Goal: Information Seeking & Learning: Check status

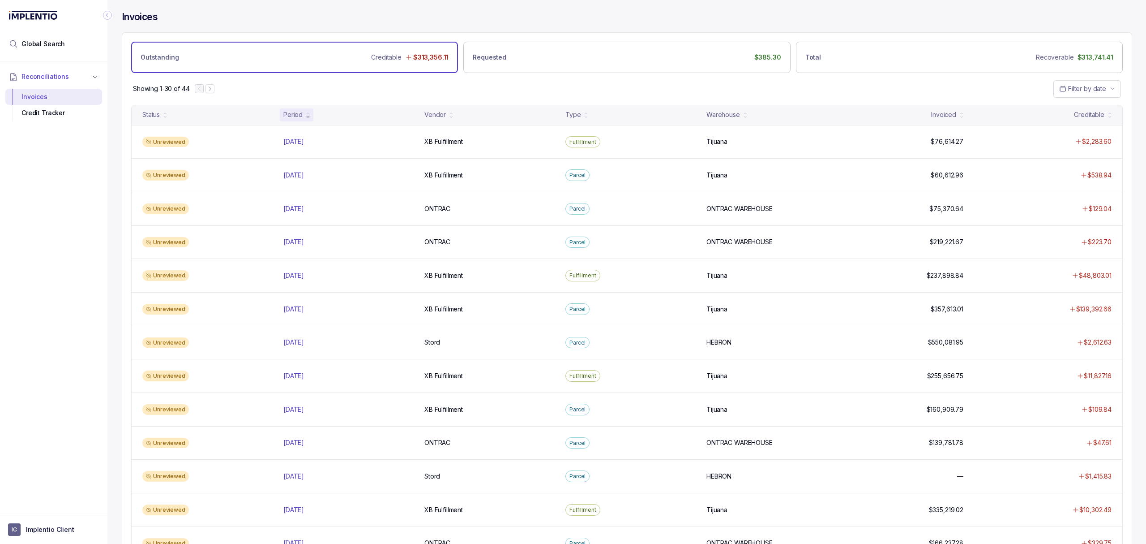
click at [657, 89] on div "Showing 1-30 of 44 Filter by date" at bounding box center [627, 88] width 1010 height 31
click at [423, 80] on div "Showing 1-30 of 44 Filter by date" at bounding box center [627, 88] width 1010 height 31
click at [354, 98] on div "Showing 1-30 of 44 Filter by date" at bounding box center [627, 88] width 1010 height 31
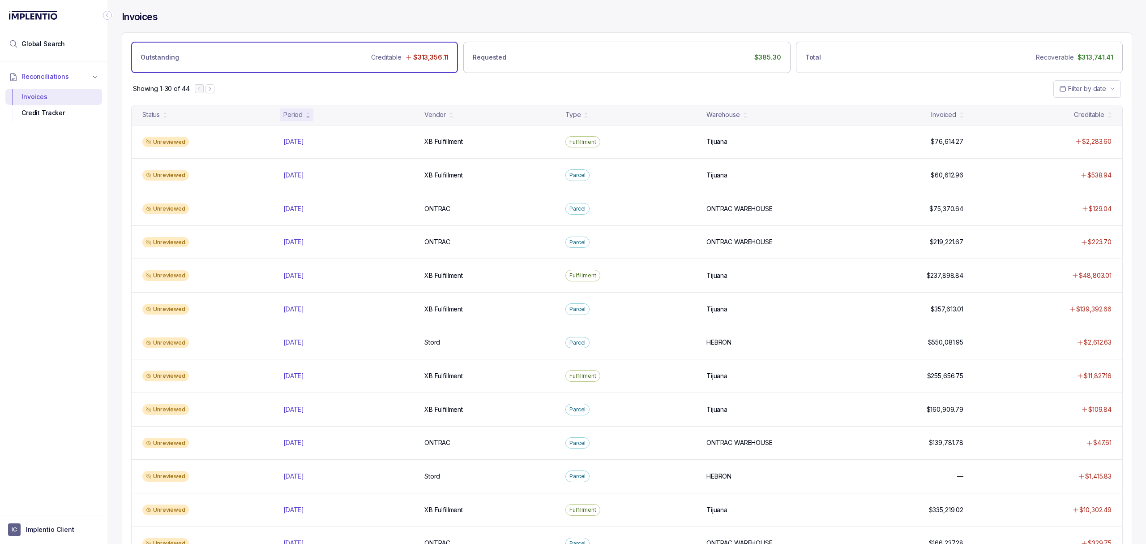
click at [354, 98] on div "Showing 1-30 of 44 Filter by date" at bounding box center [627, 88] width 1010 height 31
click at [1098, 117] on div "Creditable" at bounding box center [1089, 114] width 30 height 9
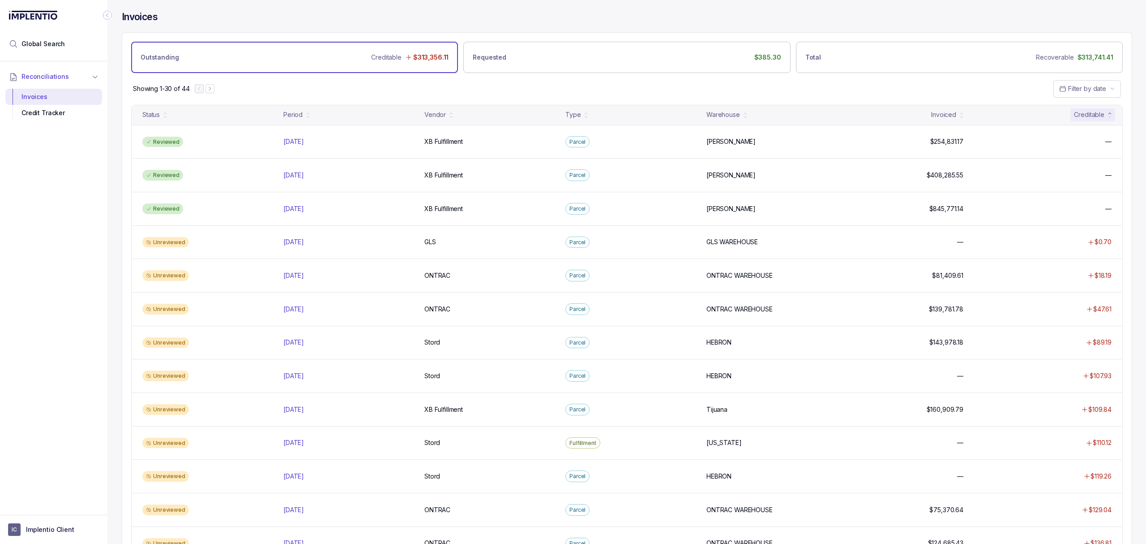
click at [1098, 117] on div "Creditable" at bounding box center [1089, 114] width 30 height 9
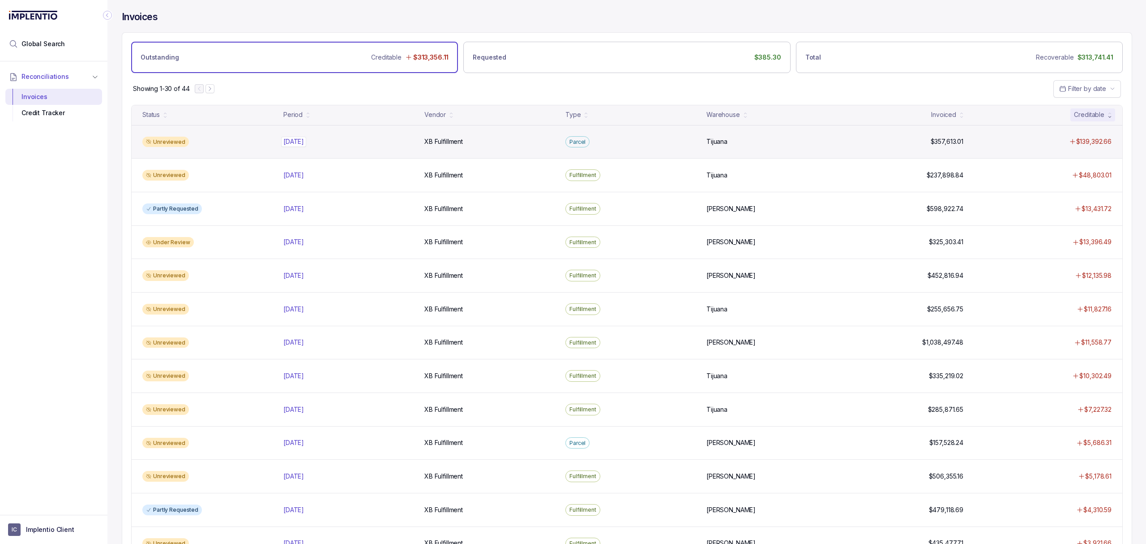
click at [301, 139] on p "[DATE]" at bounding box center [293, 142] width 25 height 10
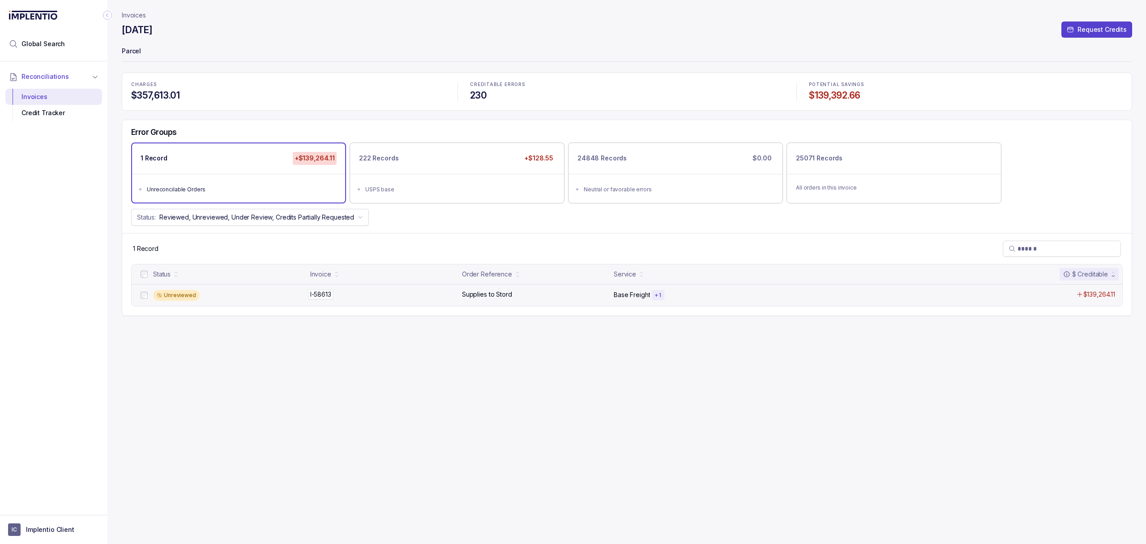
click at [317, 298] on p "I-58613" at bounding box center [321, 294] width 26 height 10
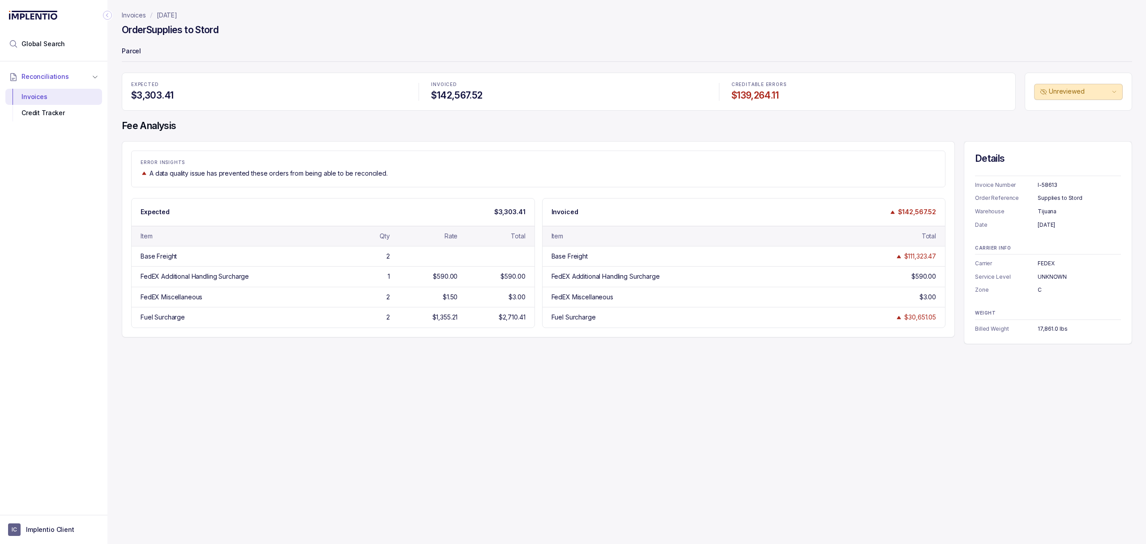
click at [305, 360] on div "Invoices [DATE] Order Supplies to Stord Parcel EXPECTED $3,303.41 INVOICED $142…" at bounding box center [623, 272] width 1032 height 544
click at [313, 355] on div "Invoices [DATE] Order Supplies to Stord Parcel EXPECTED $3,303.41 INVOICED $142…" at bounding box center [623, 272] width 1032 height 544
click at [316, 322] on div "Fuel Surcharge" at bounding box center [232, 317] width 182 height 9
click at [321, 27] on div "Order Supplies to Stord" at bounding box center [627, 31] width 1011 height 16
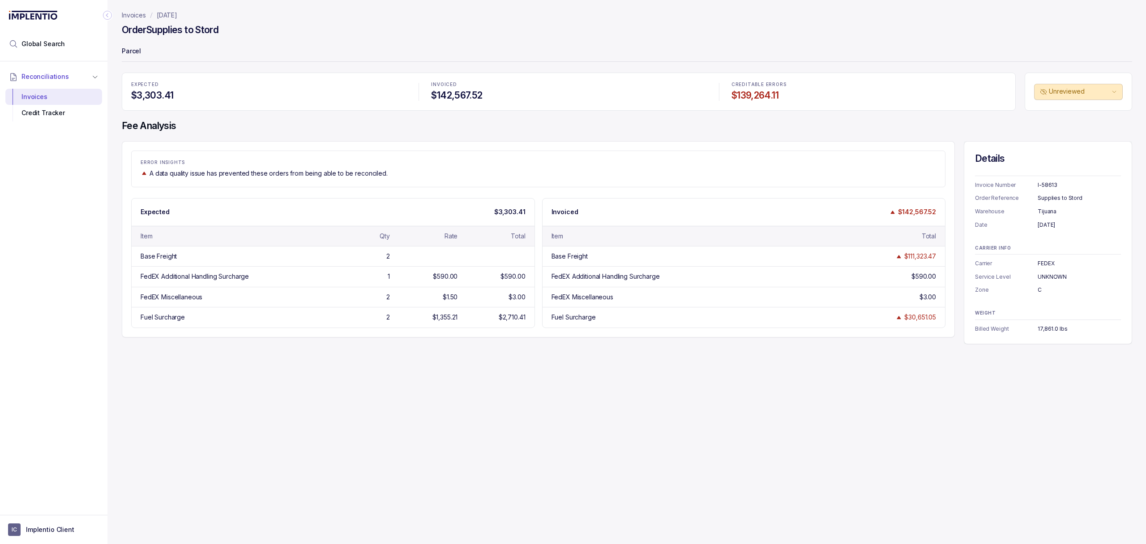
click at [306, 31] on div "Order Supplies to Stord" at bounding box center [627, 31] width 1011 height 16
drag, startPoint x: 306, startPoint y: 56, endPoint x: 301, endPoint y: 58, distance: 5.1
click at [306, 57] on p "Parcel" at bounding box center [627, 52] width 1011 height 18
click at [285, 61] on p "Parcel" at bounding box center [627, 52] width 1011 height 18
click at [274, 61] on div "Parcel" at bounding box center [627, 52] width 1011 height 18
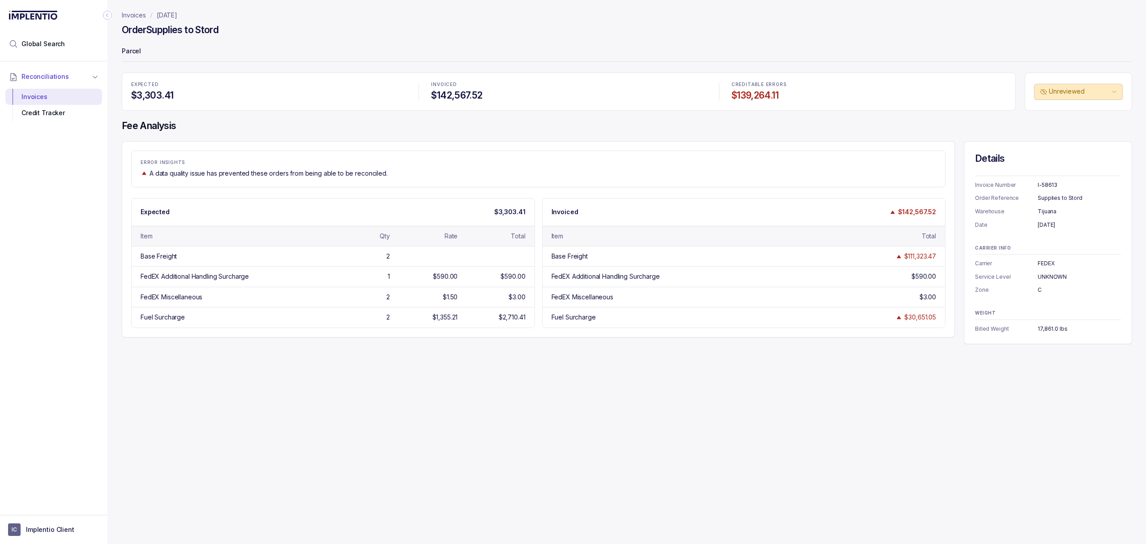
click at [274, 61] on div "Parcel" at bounding box center [627, 52] width 1011 height 18
click at [285, 54] on p "Parcel" at bounding box center [627, 52] width 1011 height 18
click at [289, 56] on p "Parcel" at bounding box center [627, 52] width 1011 height 18
click at [298, 73] on div "EXPECTED $3,303.41 INVOICED $142,567.52 CREDITABLE ERRORS $139,264.11" at bounding box center [569, 92] width 894 height 38
click at [177, 14] on p "[DATE]" at bounding box center [167, 15] width 21 height 9
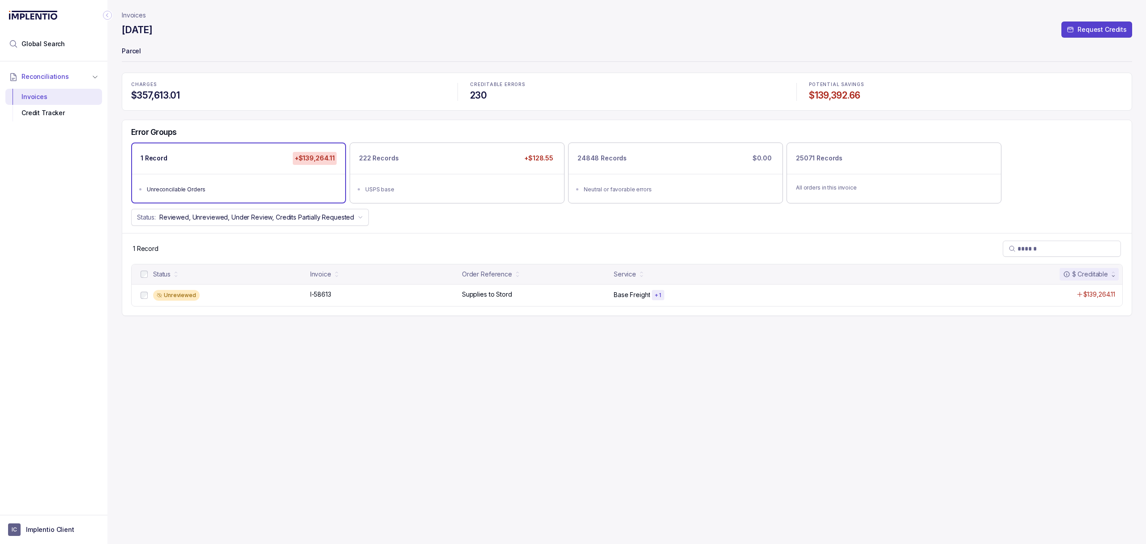
click at [140, 14] on p "Invoices" at bounding box center [134, 15] width 24 height 9
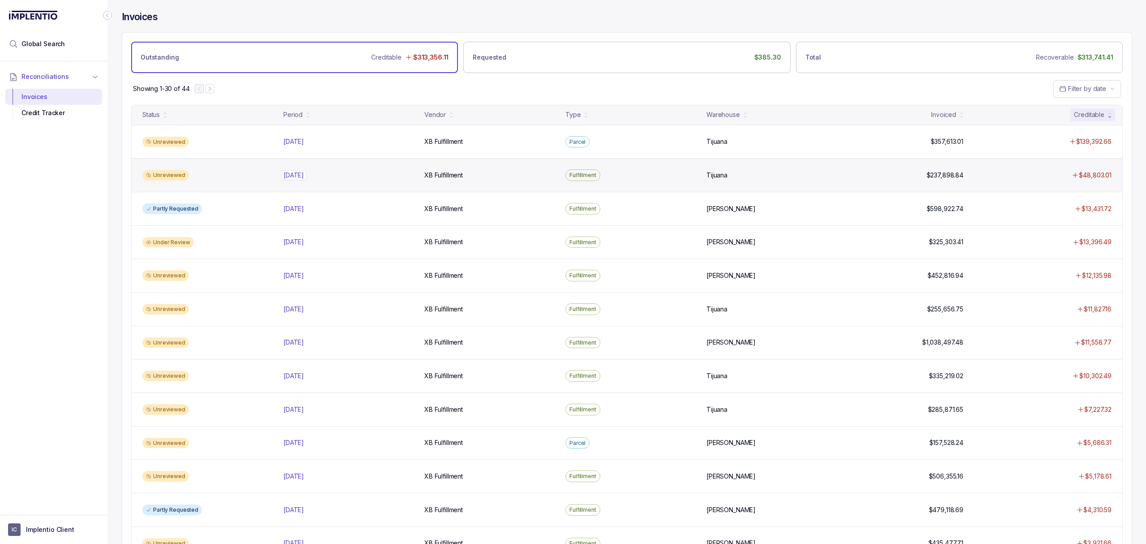
click at [306, 177] on p "[DATE]" at bounding box center [293, 175] width 25 height 10
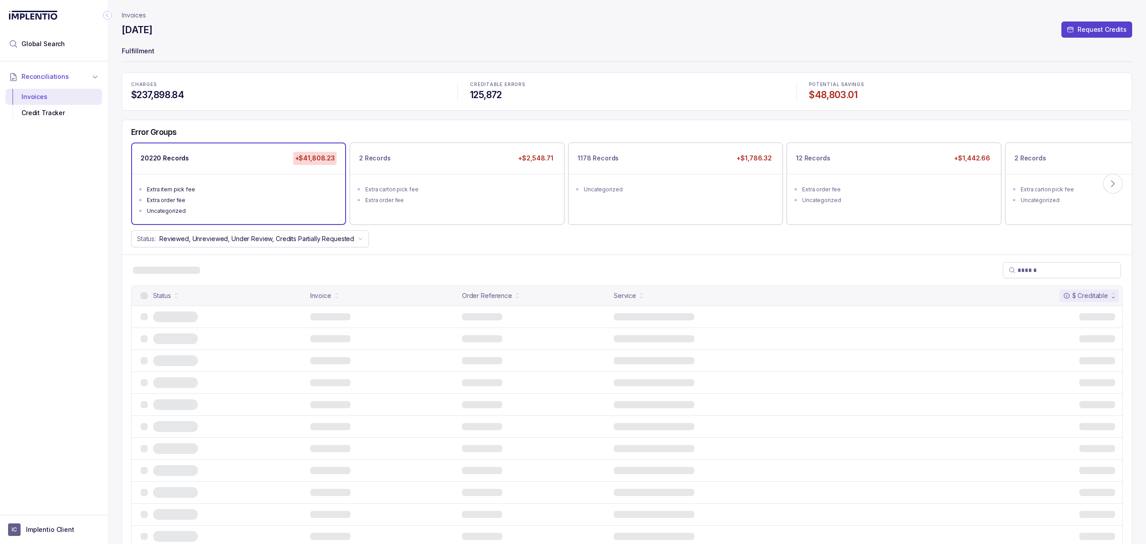
click at [324, 114] on div "CHARGES $237,898.84 CREDITABLE ERRORS 125,872 POTENTIAL SAVINGS $48,803.01 Erro…" at bounding box center [627, 523] width 1011 height 901
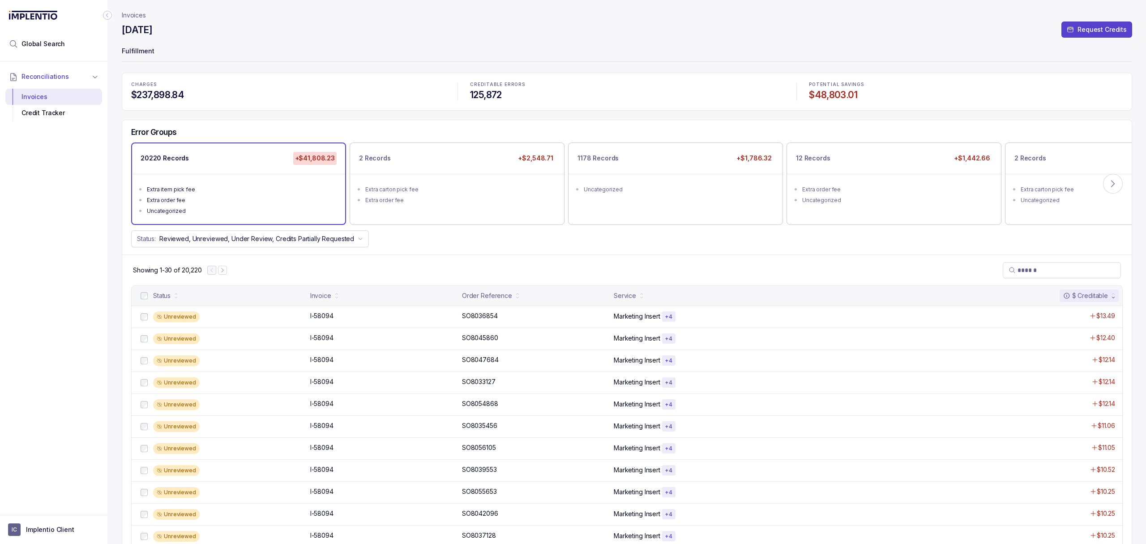
click at [324, 111] on div "CHARGES $237,898.84 CREDITABLE ERRORS 125,872 POTENTIAL SAVINGS $48,803.01 Erro…" at bounding box center [627, 523] width 1011 height 901
click at [1117, 183] on button at bounding box center [1113, 184] width 20 height 20
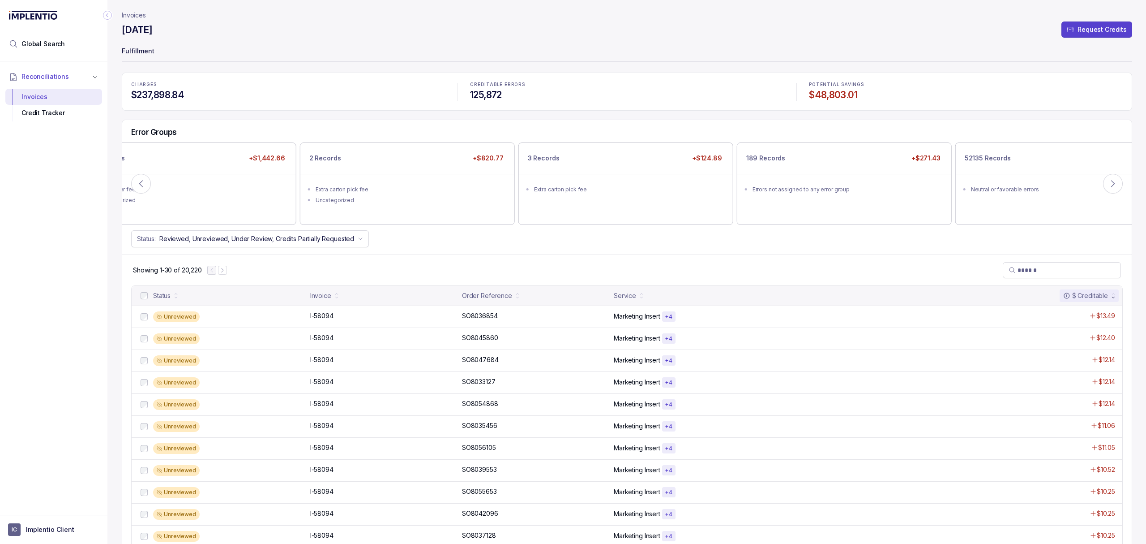
click at [489, 256] on div "Showing 1-30 of 20,220" at bounding box center [627, 269] width 1010 height 31
click at [483, 257] on div "Showing 1-30 of 20,220" at bounding box center [627, 269] width 1010 height 31
click at [466, 249] on div "Error Groups 20220 Records +$41,808.23 Extra item pick fee Extra order fee Unca…" at bounding box center [627, 187] width 1010 height 134
click at [453, 248] on div "Error Groups 20220 Records +$41,808.23 Extra item pick fee Extra order fee Unca…" at bounding box center [627, 187] width 1010 height 134
click at [140, 185] on icon at bounding box center [141, 183] width 9 height 9
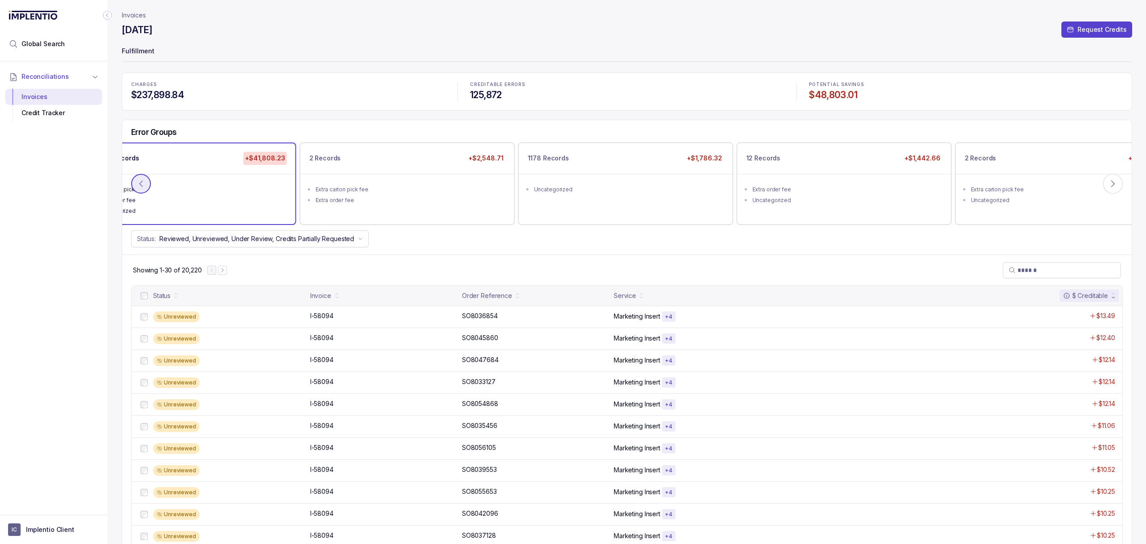
click at [147, 180] on button at bounding box center [141, 184] width 20 height 20
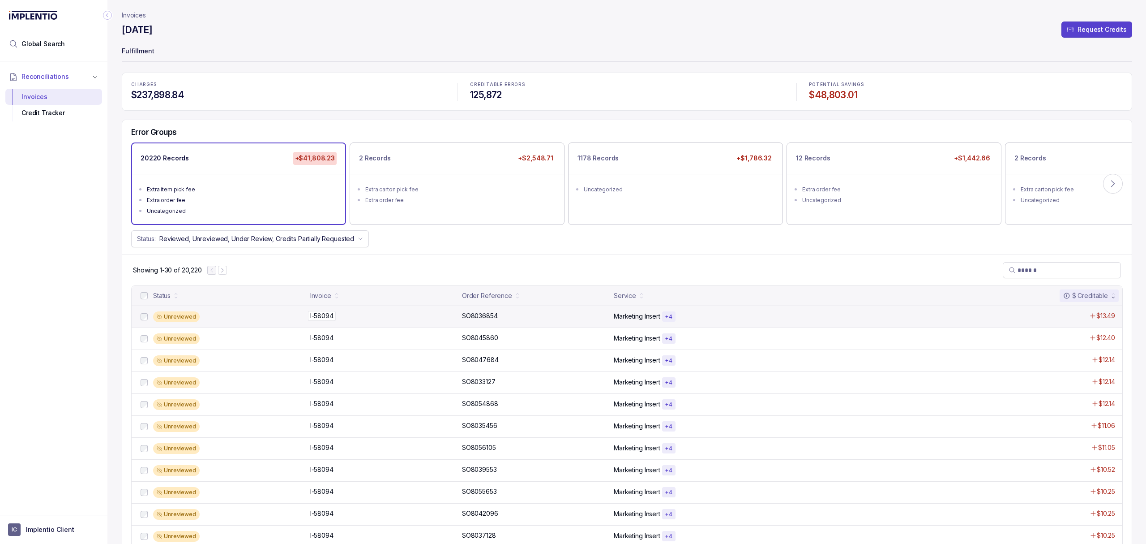
click at [319, 313] on p "I-58094" at bounding box center [322, 316] width 28 height 10
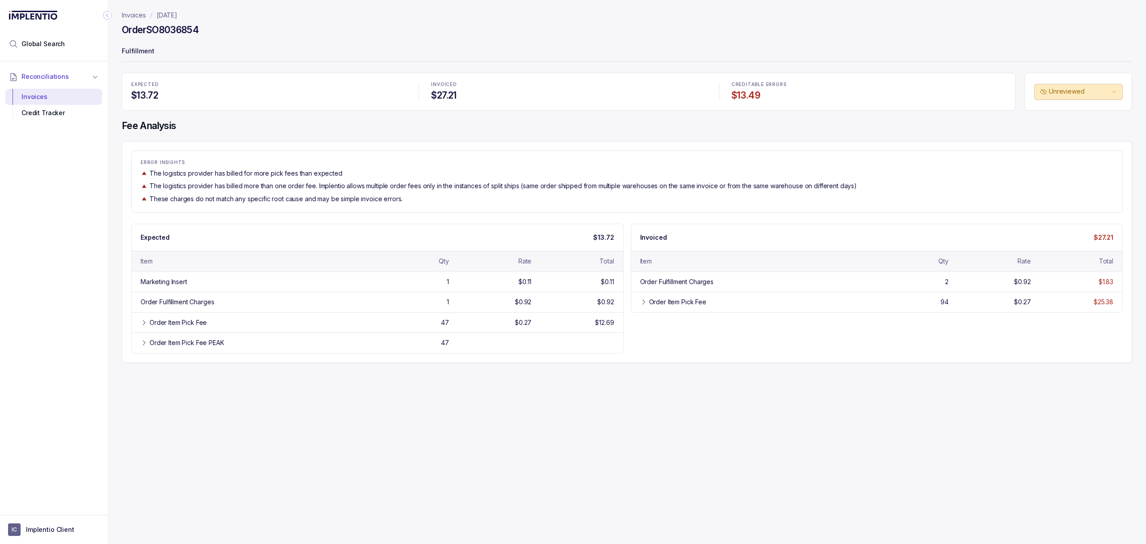
click at [435, 186] on p "The logistics provider has billed more than one order fee. Implentio allows mul…" at bounding box center [504, 185] width 708 height 9
click at [416, 186] on p "The logistics provider has billed more than one order fee. Implentio allows mul…" at bounding box center [504, 185] width 708 height 9
click at [413, 185] on p "The logistics provider has billed more than one order fee. Implentio allows mul…" at bounding box center [504, 185] width 708 height 9
click at [405, 182] on p "The logistics provider has billed more than one order fee. Implentio allows mul…" at bounding box center [504, 185] width 708 height 9
click at [399, 160] on p "ERROR INSIGHTS" at bounding box center [627, 162] width 973 height 5
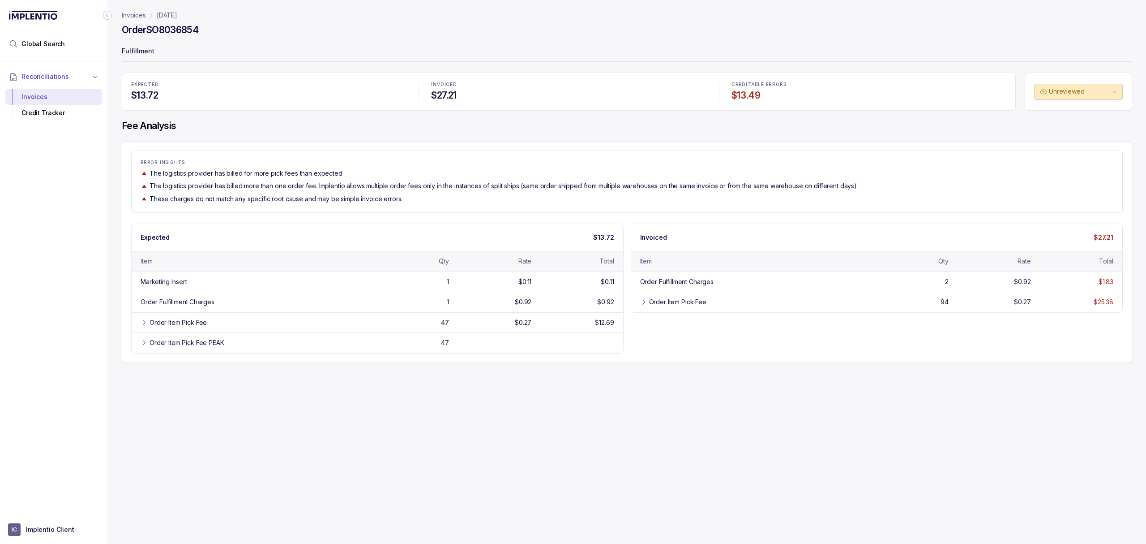
click at [388, 177] on div "The logistics provider has billed for more pick fees than expected" at bounding box center [627, 173] width 973 height 9
click at [388, 175] on div "The logistics provider has billed for more pick fees than expected" at bounding box center [627, 173] width 973 height 9
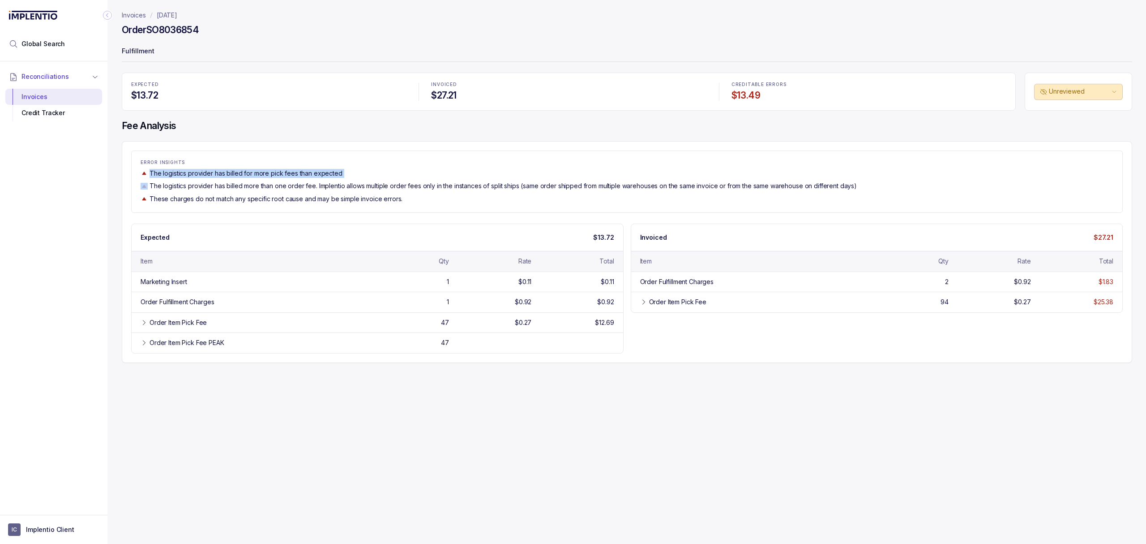
click at [407, 172] on div "The logistics provider has billed for more pick fees than expected" at bounding box center [627, 173] width 973 height 9
click at [667, 351] on div "Expected $13.72 Item Qty Rate Total Marketing Insert 1 $0.11 $0.11 Order Fulfil…" at bounding box center [627, 288] width 992 height 130
click at [667, 343] on div "Expected $13.72 Item Qty Rate Total Marketing Insert 1 $0.11 $0.11 Order Fulfil…" at bounding box center [627, 288] width 992 height 130
click at [665, 342] on div "Expected $13.72 Item Qty Rate Total Marketing Insert 1 $0.11 $0.11 Order Fulfil…" at bounding box center [627, 288] width 992 height 130
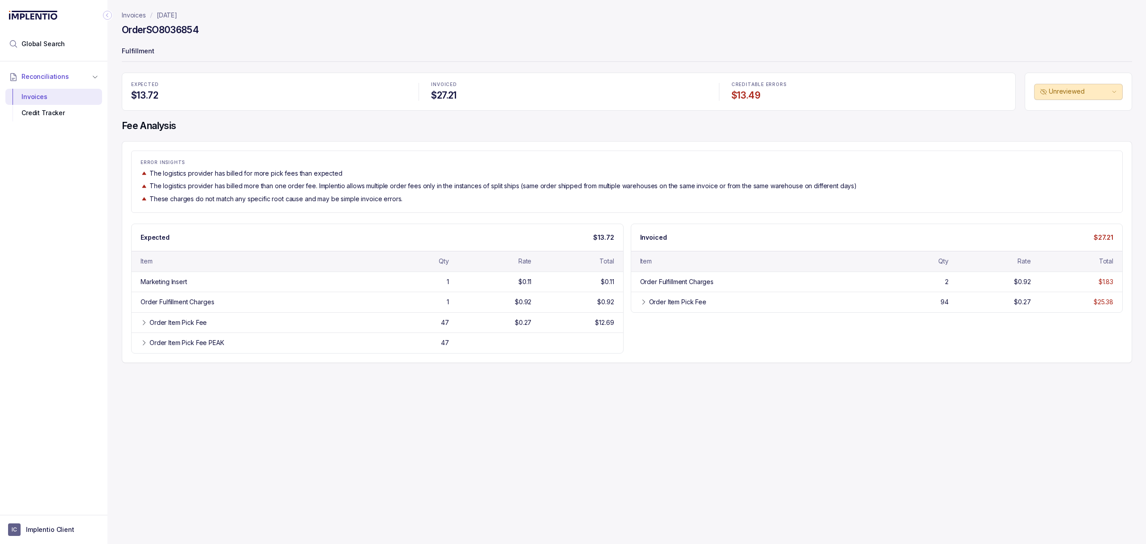
click at [672, 352] on div "Expected $13.72 Item Qty Rate Total Marketing Insert 1 $0.11 $0.11 Order Fulfil…" at bounding box center [627, 288] width 992 height 130
click at [641, 301] on icon at bounding box center [643, 301] width 7 height 7
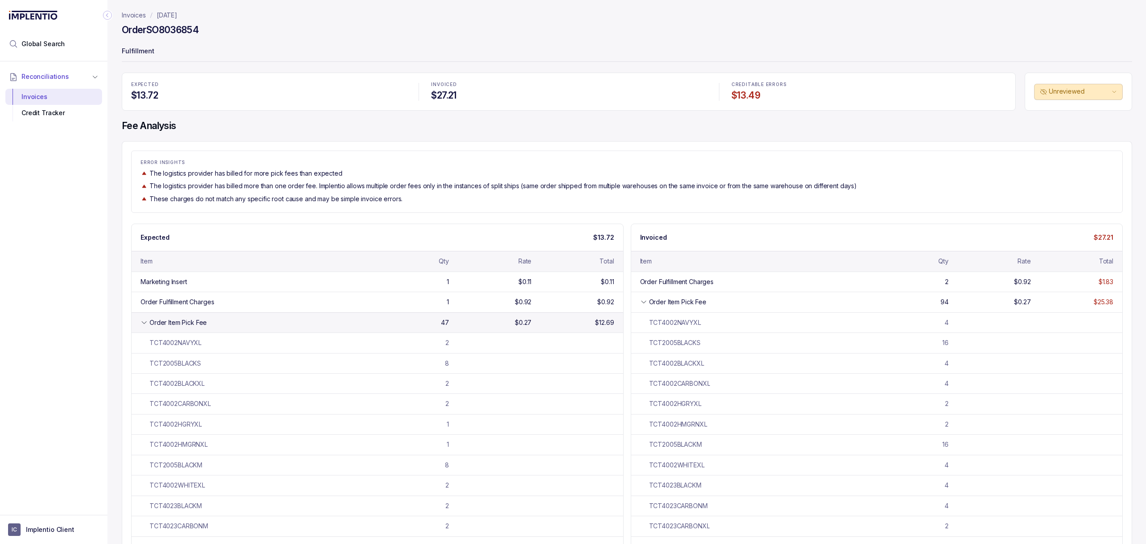
click at [141, 322] on icon at bounding box center [144, 322] width 7 height 7
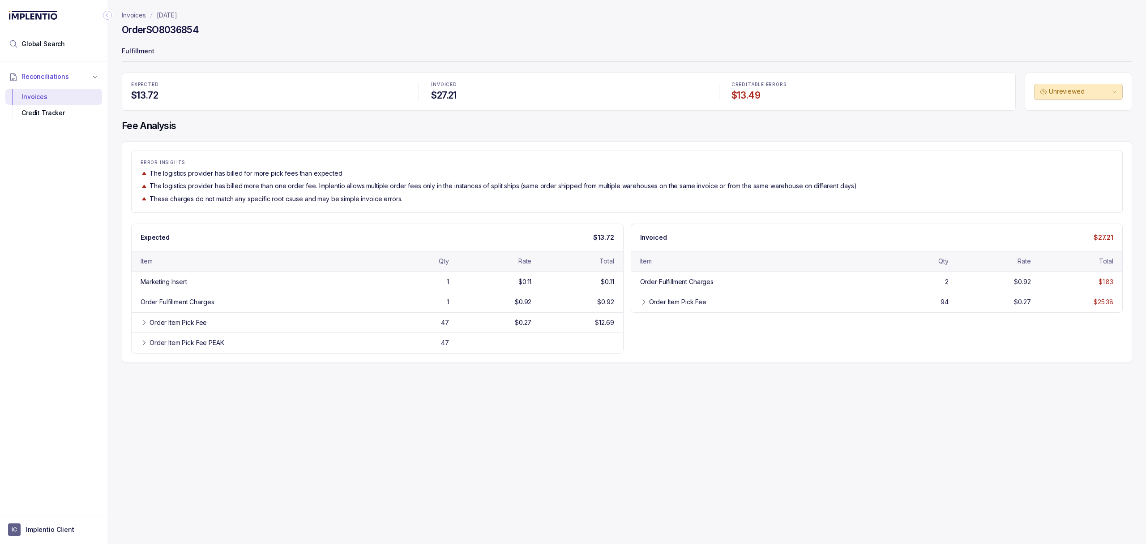
click at [326, 418] on div "Invoices [DATE] Order SO8036854 Fulfillment EXPECTED $13.72 INVOICED $27.21 CRE…" at bounding box center [623, 272] width 1032 height 544
click at [312, 418] on div "Invoices [DATE] Order SO8036854 Fulfillment EXPECTED $13.72 INVOICED $27.21 CRE…" at bounding box center [623, 272] width 1032 height 544
click at [145, 346] on icon at bounding box center [144, 342] width 7 height 7
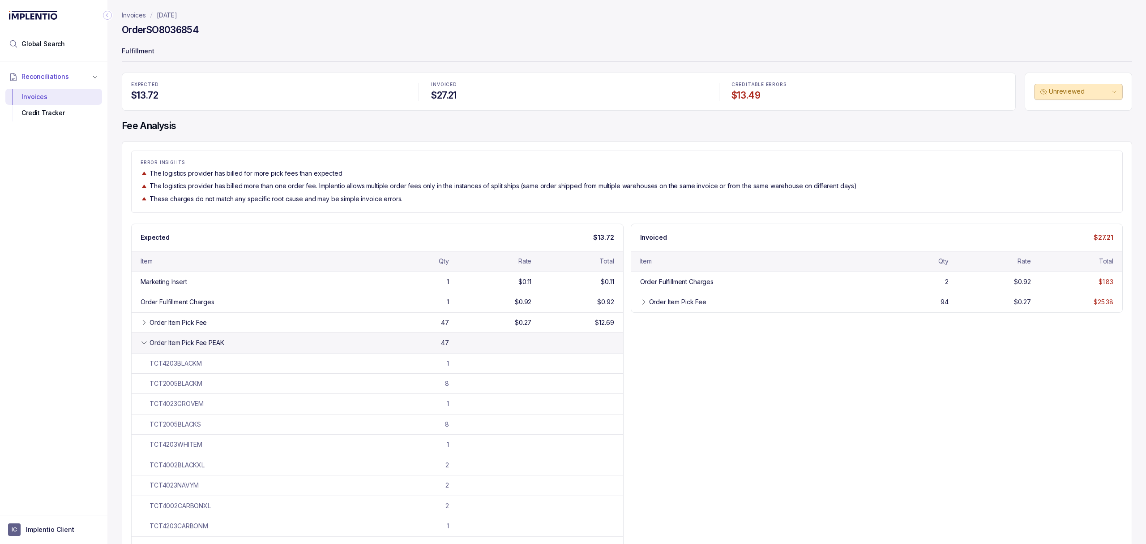
click at [144, 340] on div "Order Item Pick Fee PEAK" at bounding box center [254, 342] width 226 height 9
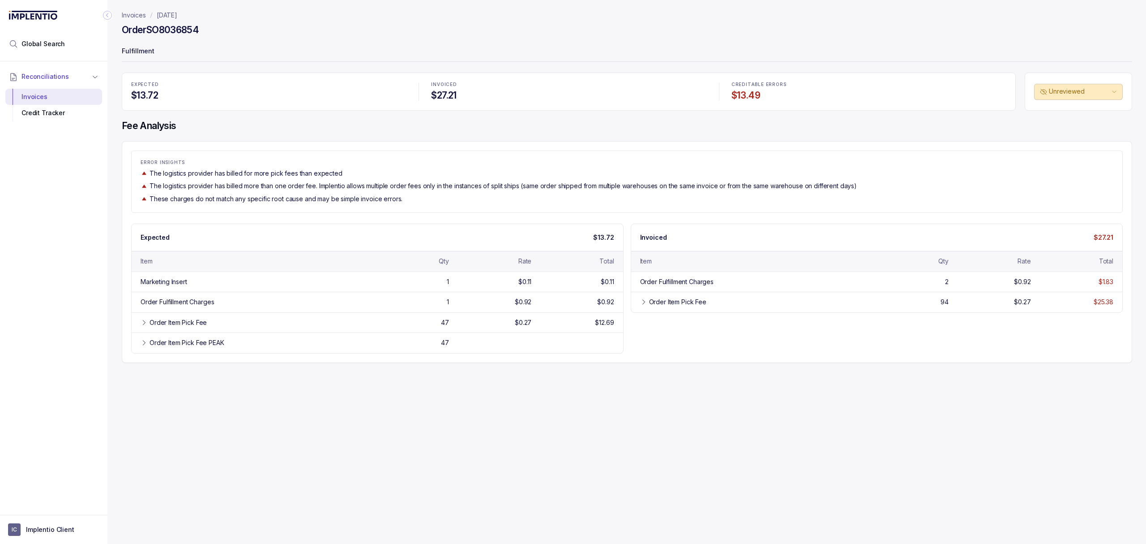
click at [159, 361] on div "ERROR INSIGHTS The logistics provider has billed for more pick fees than expect…" at bounding box center [627, 252] width 1011 height 222
click at [142, 387] on div "Invoices [DATE] Order SO8036854 Fulfillment EXPECTED $13.72 INVOICED $27.21 CRE…" at bounding box center [623, 272] width 1032 height 544
click at [139, 387] on div "Invoices [DATE] Order SO8036854 Fulfillment EXPECTED $13.72 INVOICED $27.21 CRE…" at bounding box center [623, 272] width 1032 height 544
click at [708, 407] on div "Invoices [DATE] Order SO8036854 Fulfillment EXPECTED $13.72 INVOICED $27.21 CRE…" at bounding box center [623, 272] width 1032 height 544
click at [708, 391] on div "Invoices [DATE] Order SO8036854 Fulfillment EXPECTED $13.72 INVOICED $27.21 CRE…" at bounding box center [623, 272] width 1032 height 544
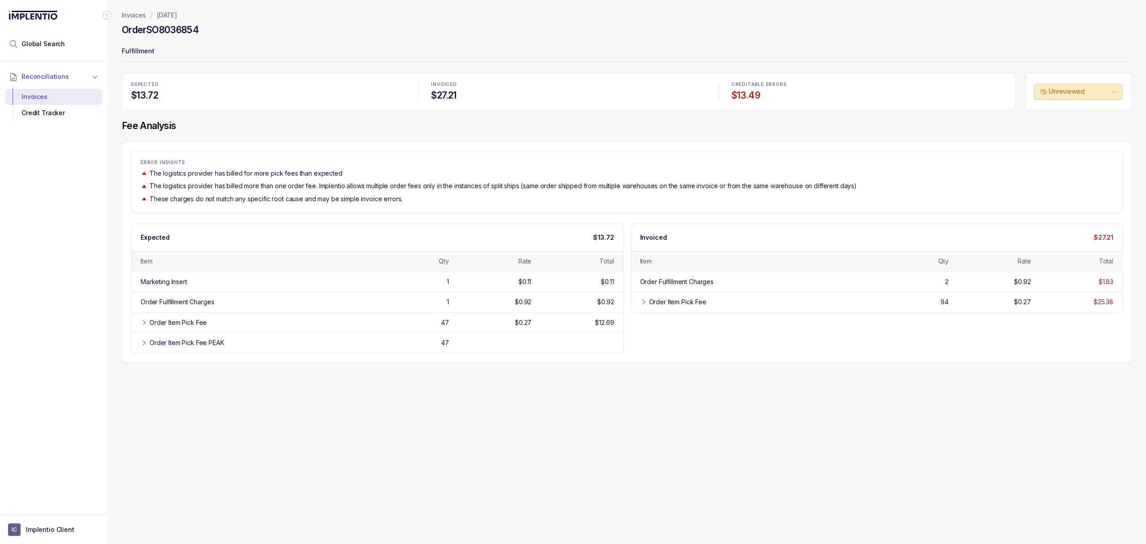
click at [708, 385] on div "Invoices [DATE] Order SO8036854 Fulfillment EXPECTED $13.72 INVOICED $27.21 CRE…" at bounding box center [623, 272] width 1032 height 544
click at [626, 359] on div "ERROR INSIGHTS The logistics provider has billed for more pick fees than expect…" at bounding box center [627, 252] width 1011 height 222
click at [624, 360] on div "ERROR INSIGHTS The logistics provider has billed for more pick fees than expect…" at bounding box center [627, 252] width 1011 height 222
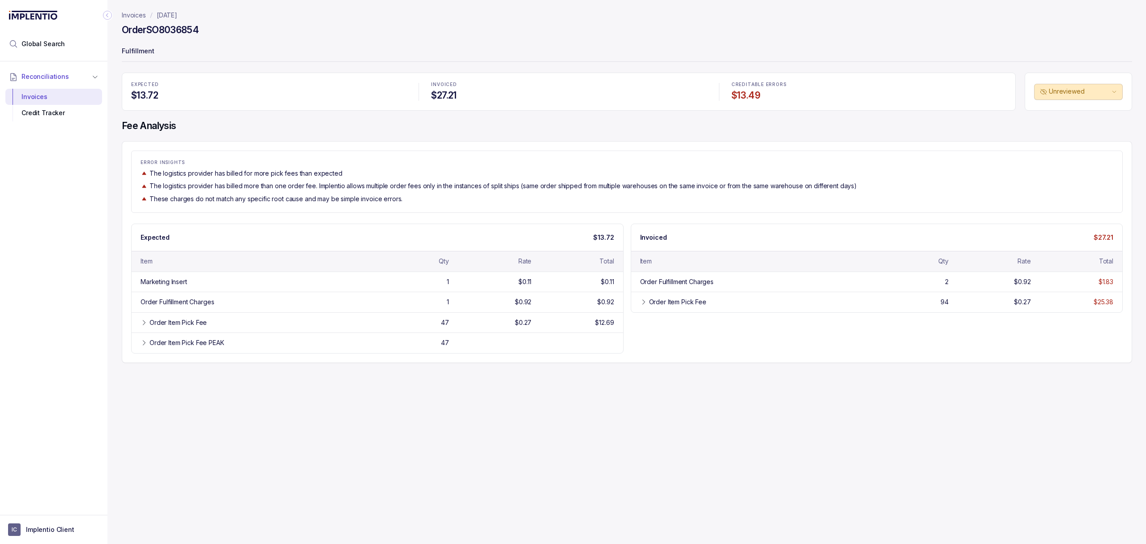
click at [624, 360] on div "ERROR INSIGHTS The logistics provider has billed for more pick fees than expect…" at bounding box center [627, 252] width 1011 height 222
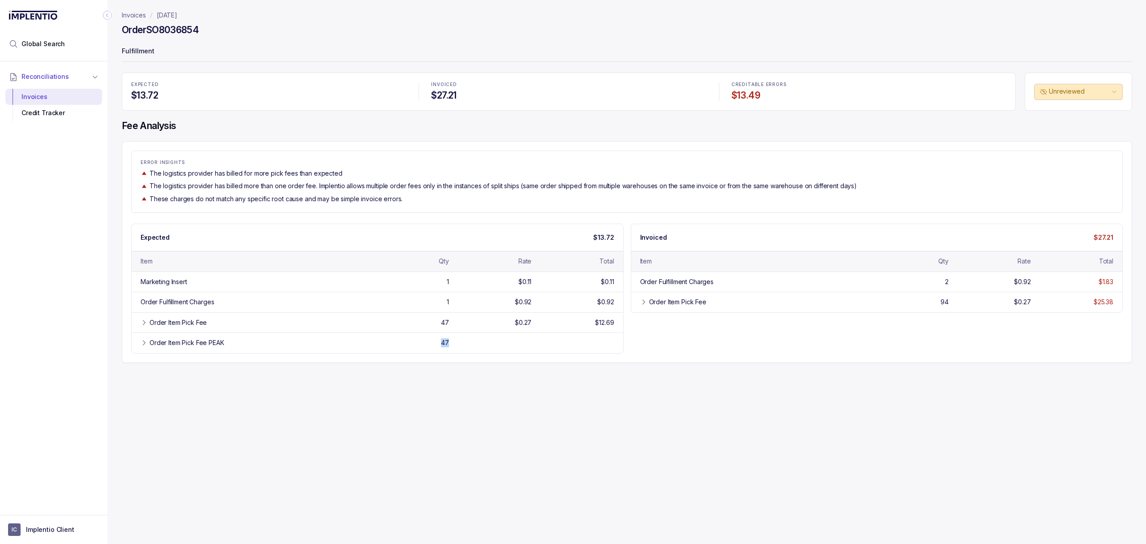
click at [624, 360] on div "ERROR INSIGHTS The logistics provider has billed for more pick fees than expect…" at bounding box center [627, 252] width 1011 height 222
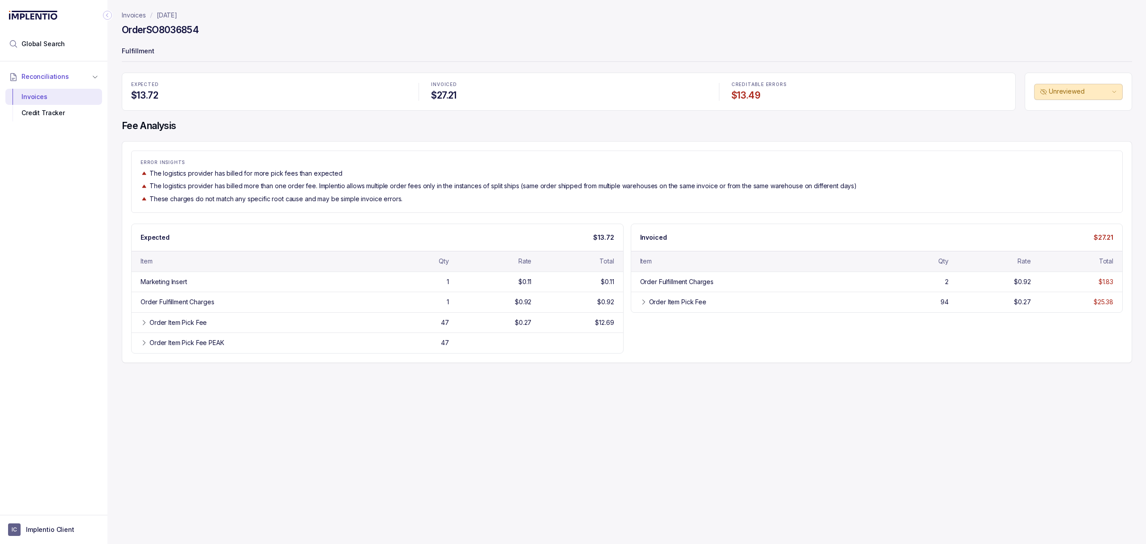
click at [624, 360] on div "ERROR INSIGHTS The logistics provider has billed for more pick fees than expect…" at bounding box center [627, 252] width 1011 height 222
click at [317, 439] on div "Invoices [DATE] Order SO8036854 Fulfillment EXPECTED $13.72 INVOICED $27.21 CRE…" at bounding box center [623, 272] width 1032 height 544
click at [258, 455] on div "Invoices [DATE] Order SO8036854 Fulfillment EXPECTED $13.72 INVOICED $27.21 CRE…" at bounding box center [623, 272] width 1032 height 544
click at [255, 439] on div "Invoices [DATE] Order SO8036854 Fulfillment EXPECTED $13.72 INVOICED $27.21 CRE…" at bounding box center [623, 272] width 1032 height 544
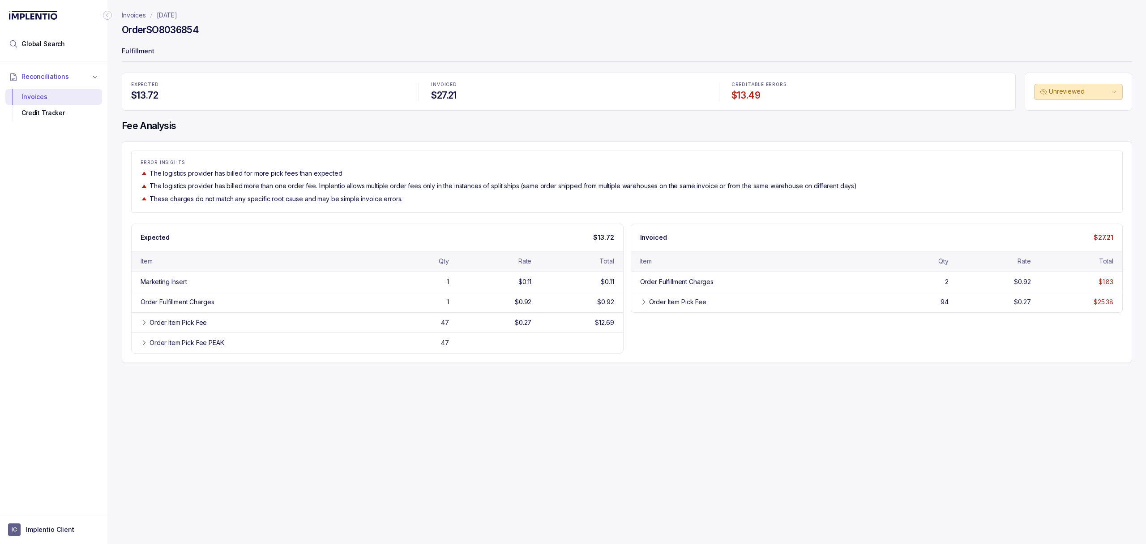
click at [245, 429] on div "Invoices [DATE] Order SO8036854 Fulfillment EXPECTED $13.72 INVOICED $27.21 CRE…" at bounding box center [623, 272] width 1032 height 544
click at [220, 407] on div "Invoices [DATE] Order SO8036854 Fulfillment EXPECTED $13.72 INVOICED $27.21 CRE…" at bounding box center [623, 272] width 1032 height 544
click at [181, 31] on h4 "Order SO8036854" at bounding box center [160, 30] width 77 height 13
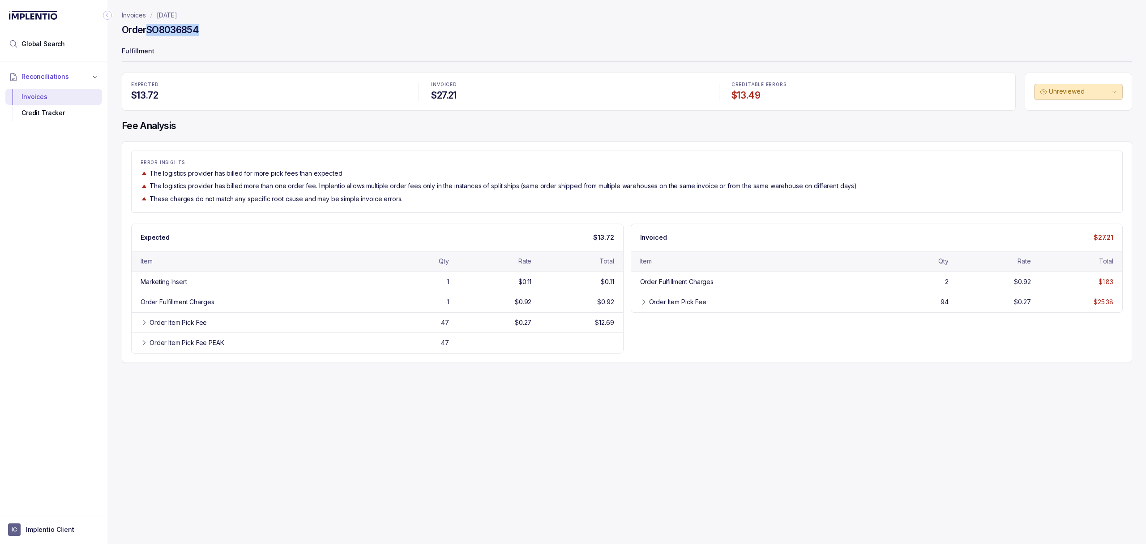
copy h4 "SO8036854"
click at [138, 328] on div "Order Item Pick Fee 47 $0.27 $12.69" at bounding box center [378, 322] width 492 height 20
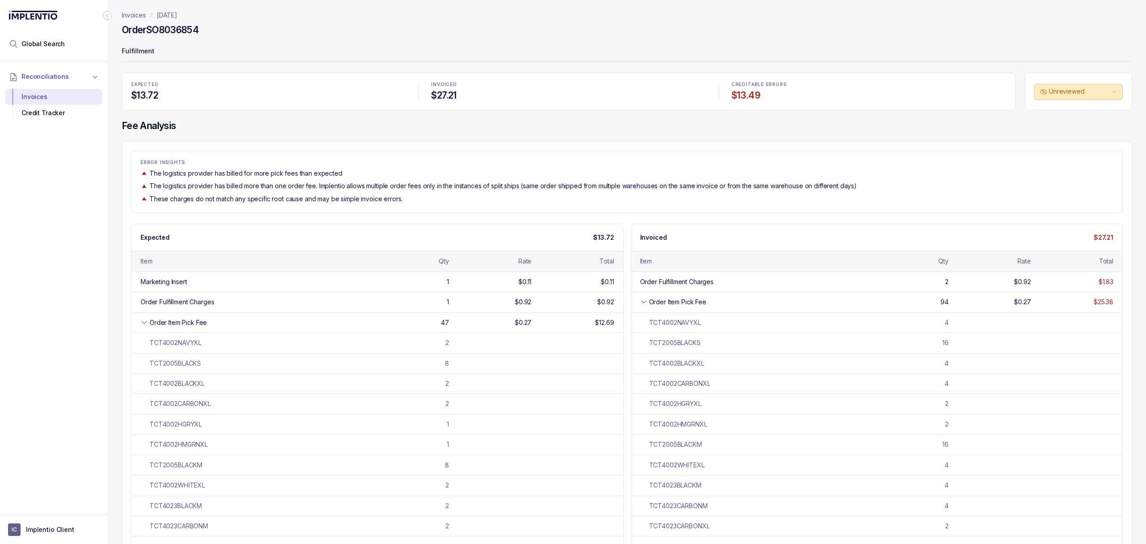
click at [371, 50] on p "Fulfillment" at bounding box center [627, 52] width 1011 height 18
click at [174, 17] on p "[DATE]" at bounding box center [167, 15] width 21 height 9
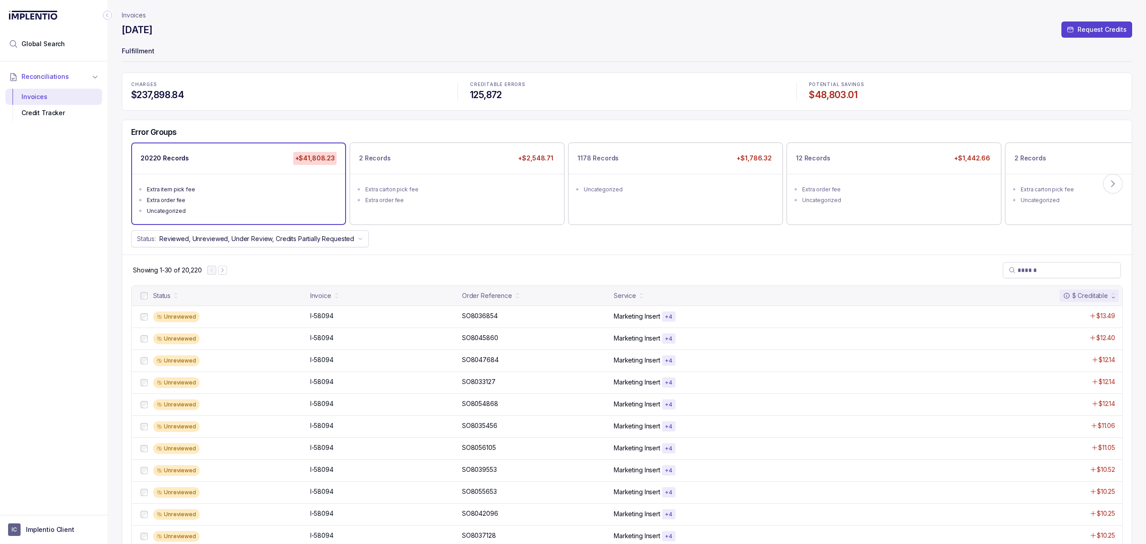
click at [244, 56] on p "Fulfillment" at bounding box center [627, 52] width 1011 height 18
click at [67, 532] on p "Implentio Client" at bounding box center [50, 529] width 48 height 9
click at [77, 508] on p "Logout" at bounding box center [59, 509] width 74 height 9
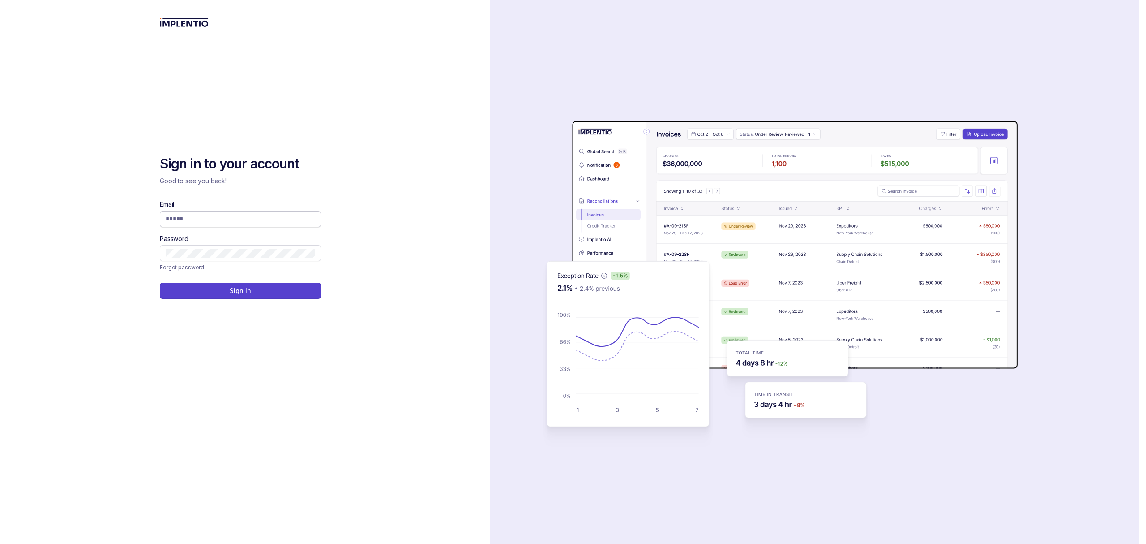
click at [267, 214] on input "Email" at bounding box center [241, 218] width 150 height 9
type input "**********"
